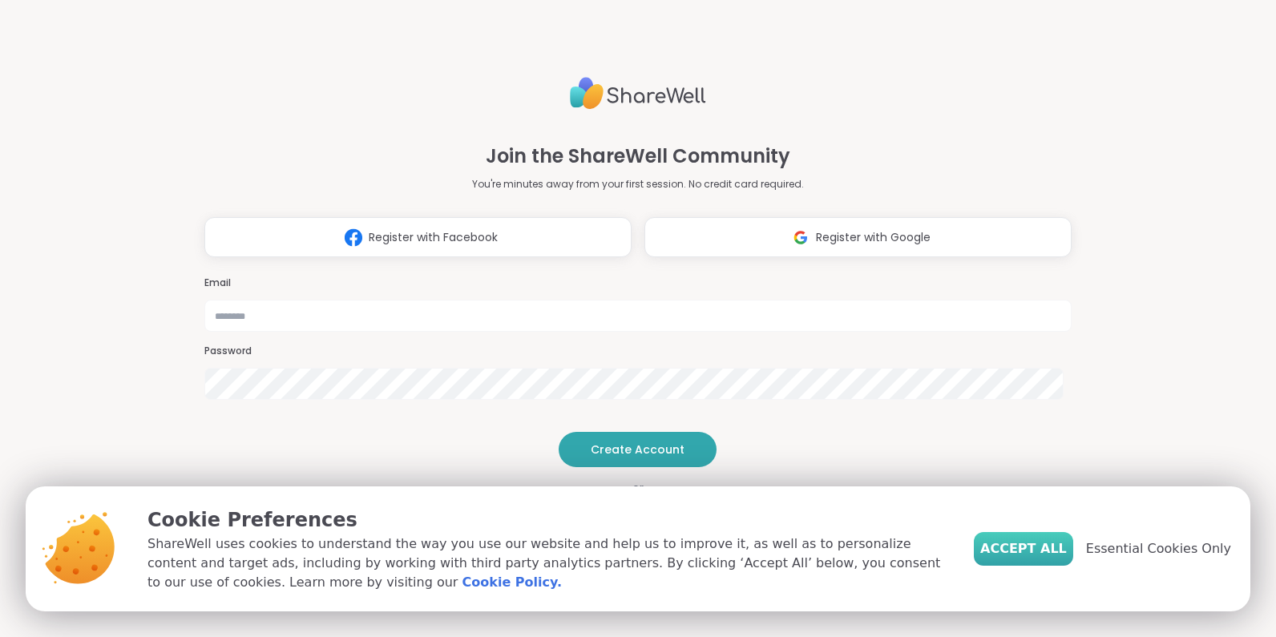
click at [1034, 551] on span "Accept All" at bounding box center [1024, 549] width 87 height 19
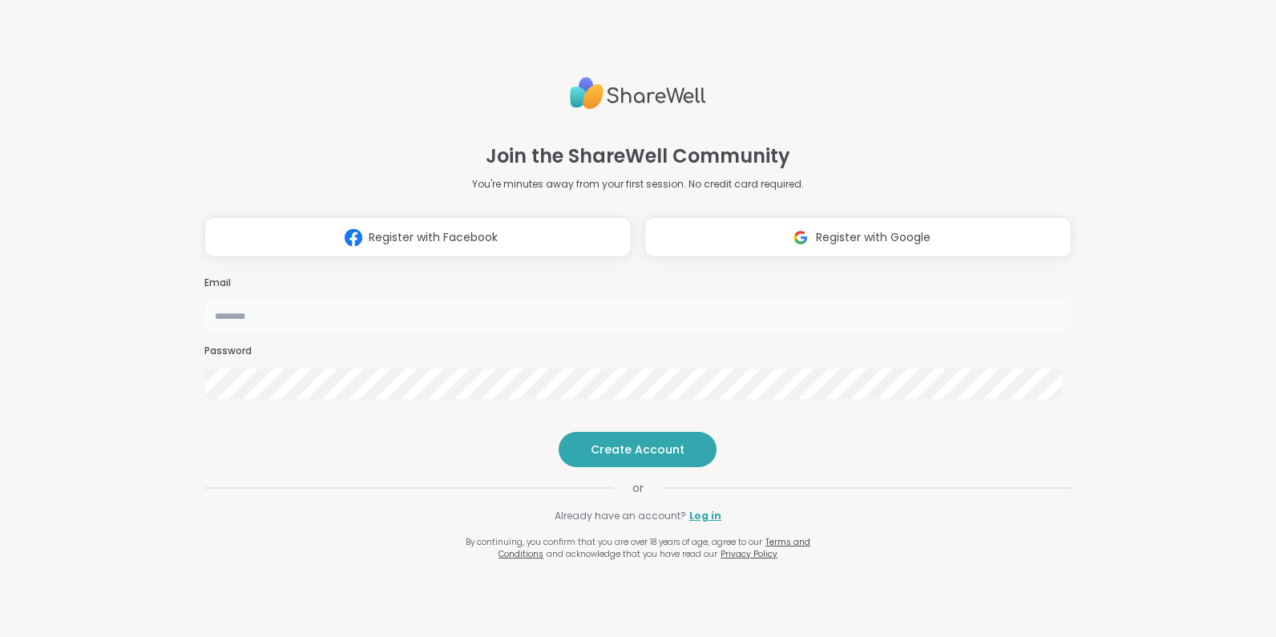
click at [702, 300] on input "email" at bounding box center [638, 316] width 868 height 32
type input "**********"
click at [637, 458] on span "Create Account" at bounding box center [638, 450] width 94 height 16
